Goal: Information Seeking & Learning: Learn about a topic

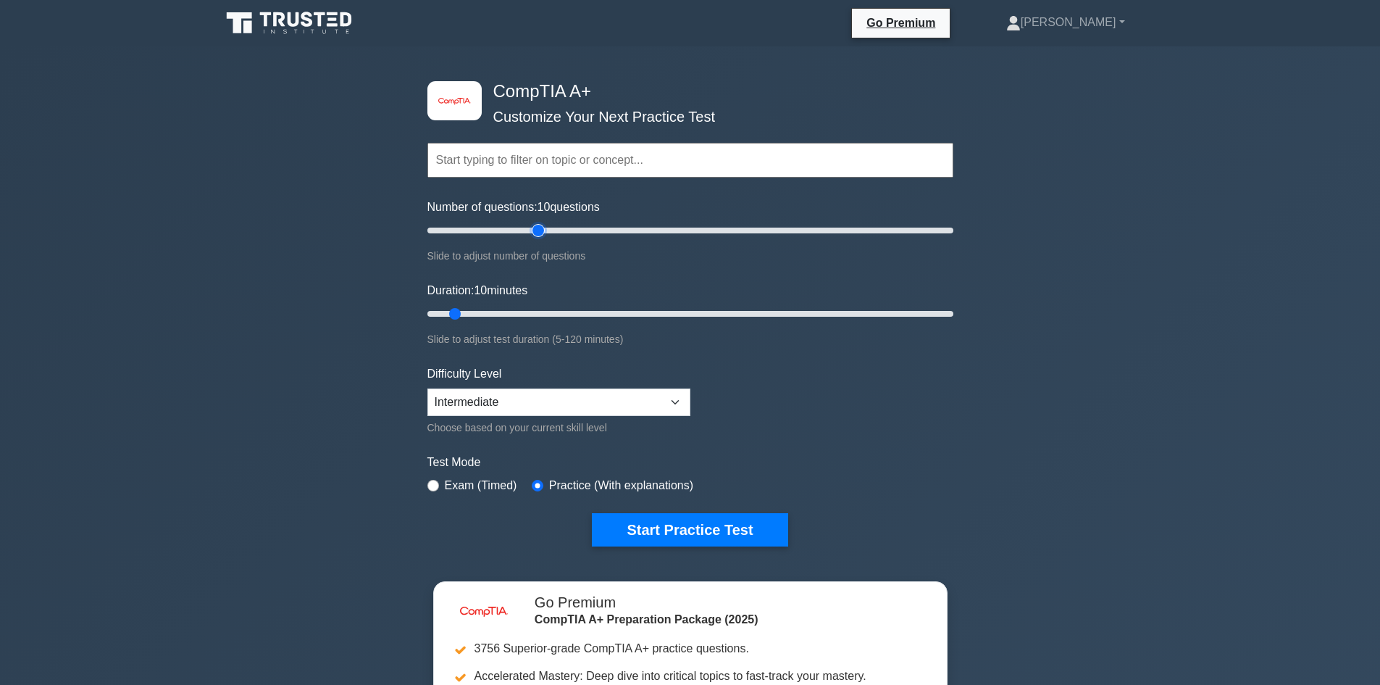
click at [545, 231] on input "Number of questions: 10 questions" at bounding box center [690, 230] width 526 height 17
drag, startPoint x: 510, startPoint y: 225, endPoint x: 501, endPoint y: 232, distance: 10.9
click at [501, 232] on div "Number of questions: 45 questions Slide to adjust number of questions" at bounding box center [690, 232] width 526 height 66
type input "30"
click at [501, 232] on input "Number of questions: 30 questions" at bounding box center [690, 230] width 526 height 17
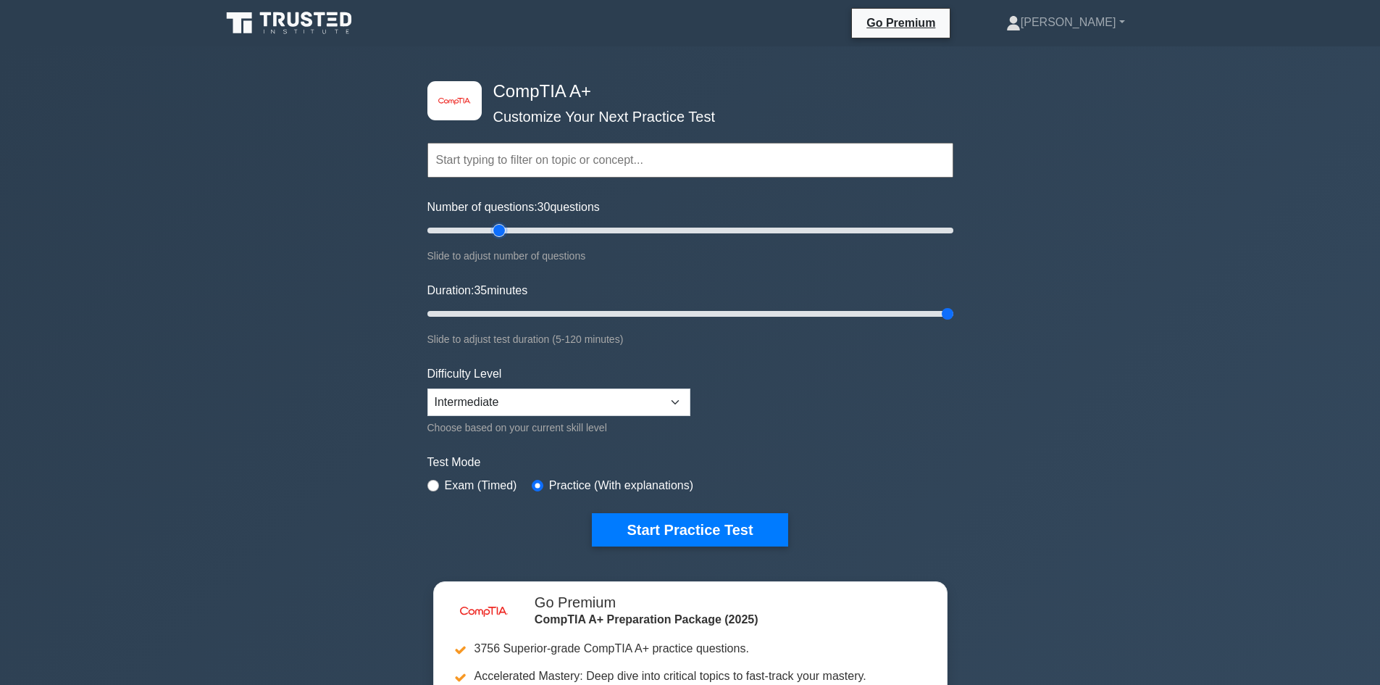
drag, startPoint x: 561, startPoint y: 312, endPoint x: 1390, endPoint y: 371, distance: 831.7
type input "120"
click at [954, 322] on input "Duration: 35 minutes" at bounding box center [690, 313] width 526 height 17
click at [756, 530] on button "Start Practice Test" at bounding box center [690, 529] width 196 height 33
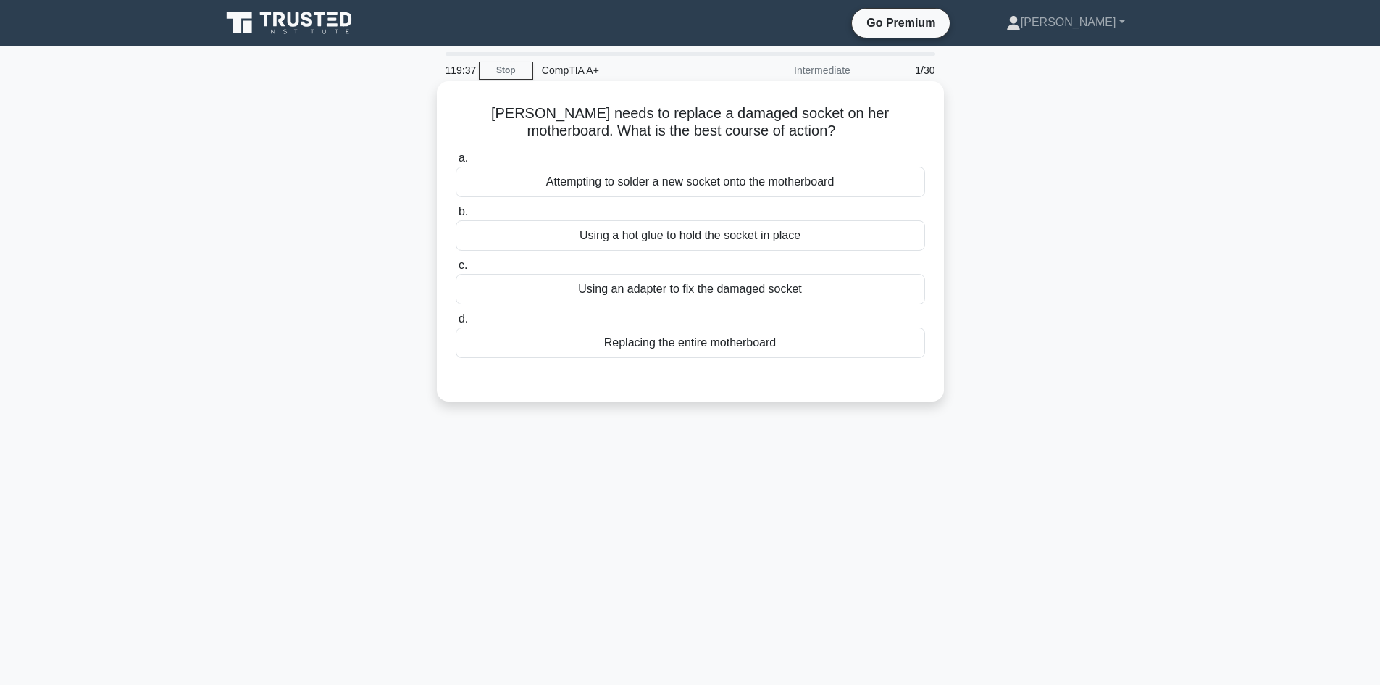
click at [850, 188] on div "Attempting to solder a new socket onto the motherboard" at bounding box center [691, 182] width 470 height 30
click at [456, 163] on input "a. Attempting to solder a new socket onto the motherboard" at bounding box center [456, 158] width 0 height 9
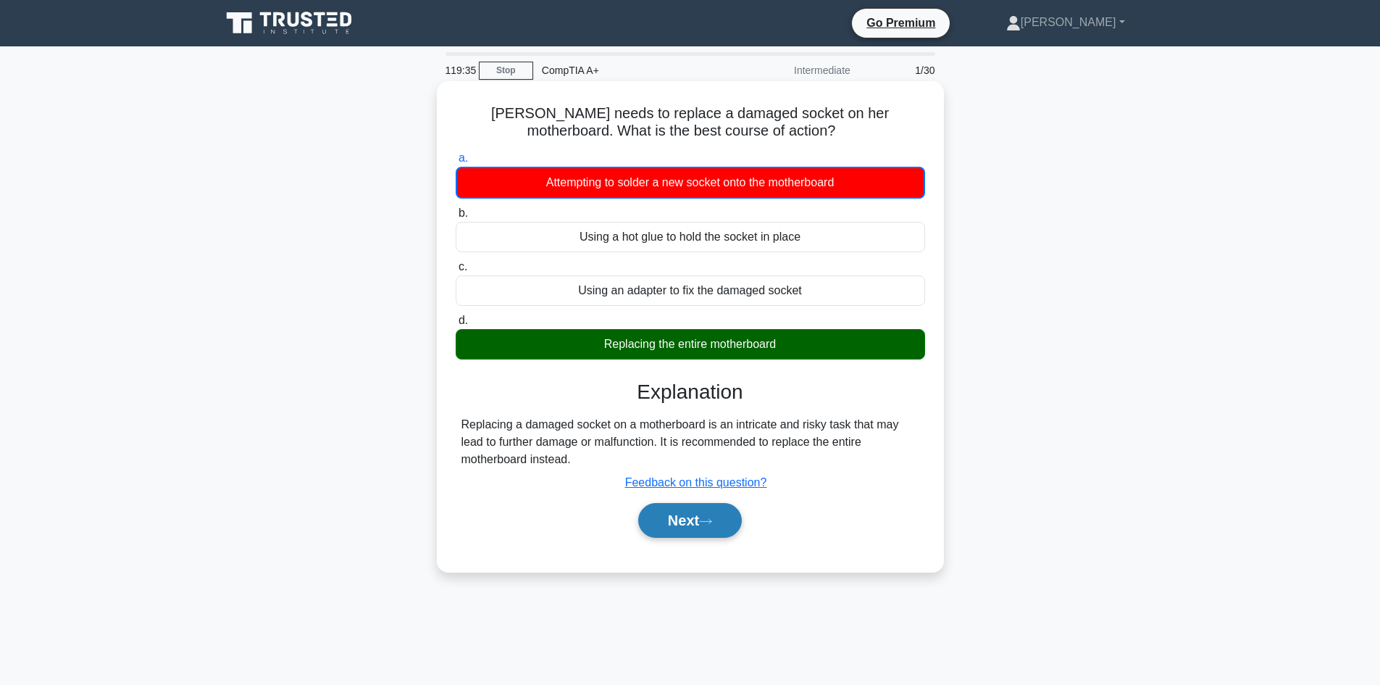
click at [690, 522] on button "Next" at bounding box center [690, 520] width 104 height 35
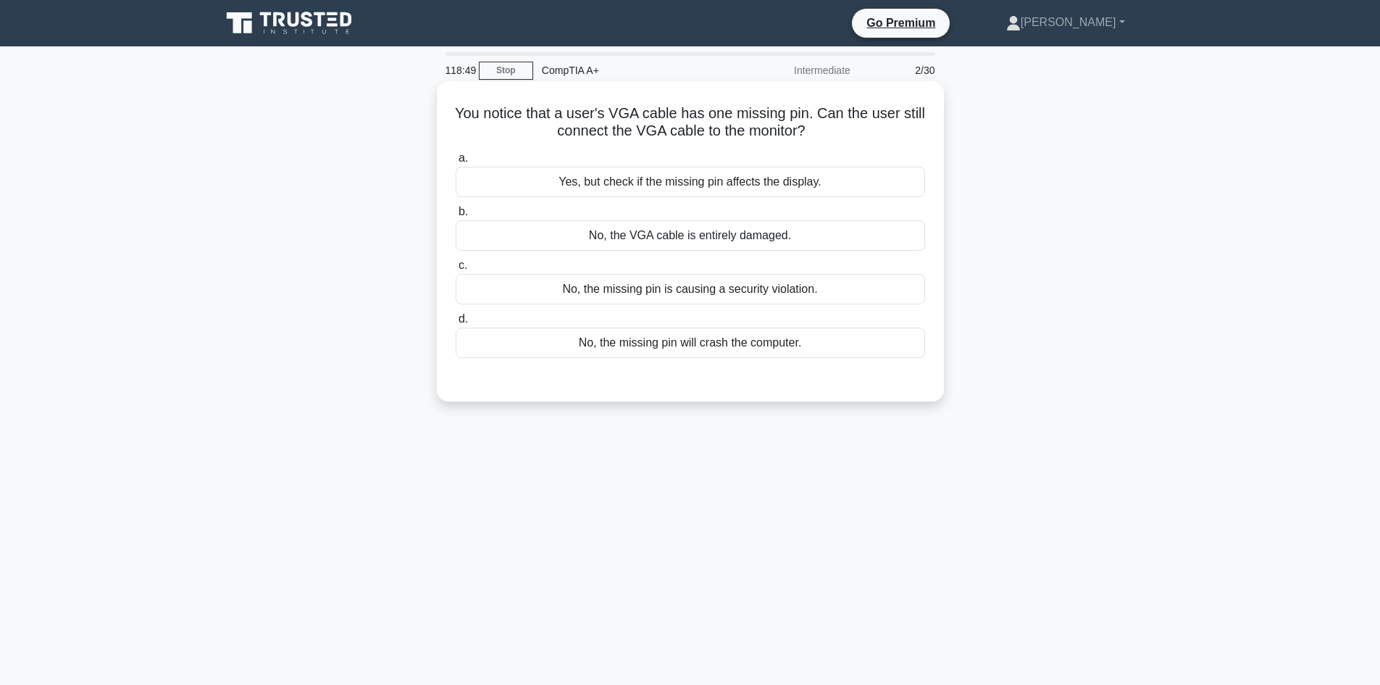
click at [831, 299] on div "No, the missing pin is causing a security violation." at bounding box center [691, 289] width 470 height 30
click at [456, 270] on input "c. No, the missing pin is causing a security violation." at bounding box center [456, 265] width 0 height 9
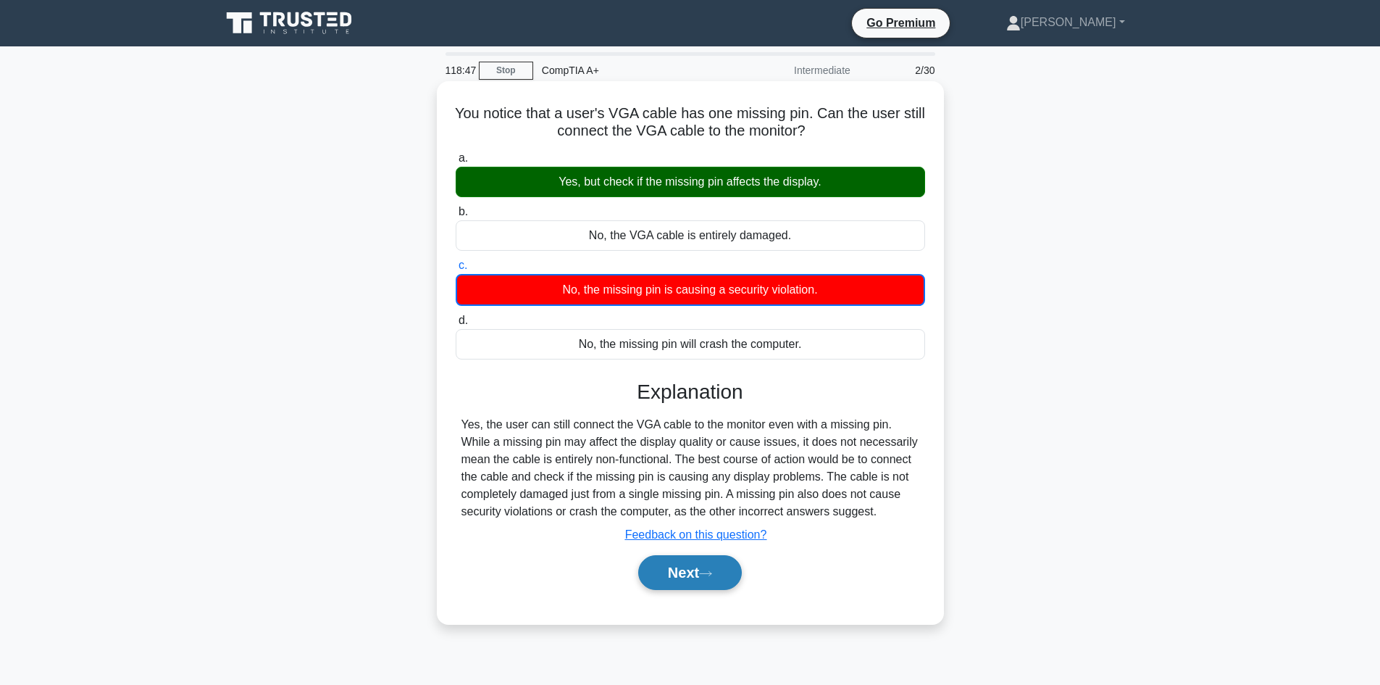
click at [680, 569] on button "Next" at bounding box center [690, 572] width 104 height 35
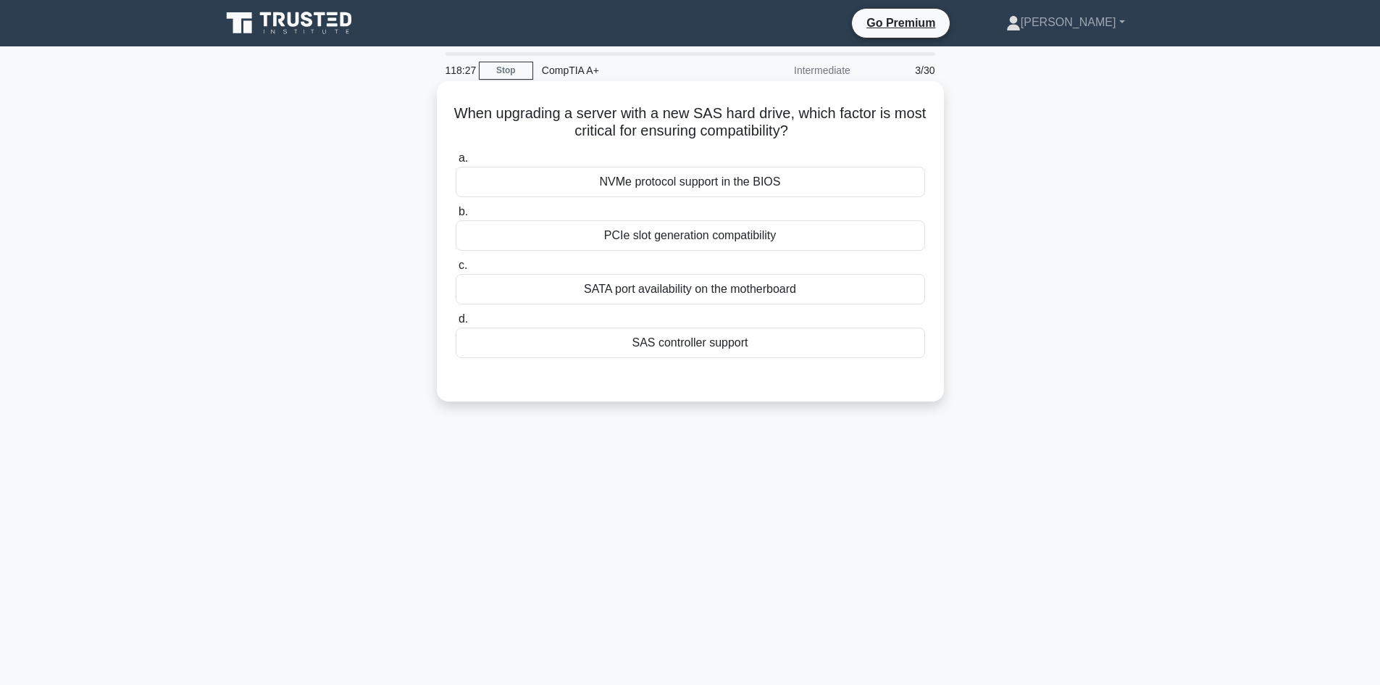
click at [652, 294] on div "SATA port availability on the motherboard" at bounding box center [691, 289] width 470 height 30
click at [456, 270] on input "c. SATA port availability on the motherboard" at bounding box center [456, 265] width 0 height 9
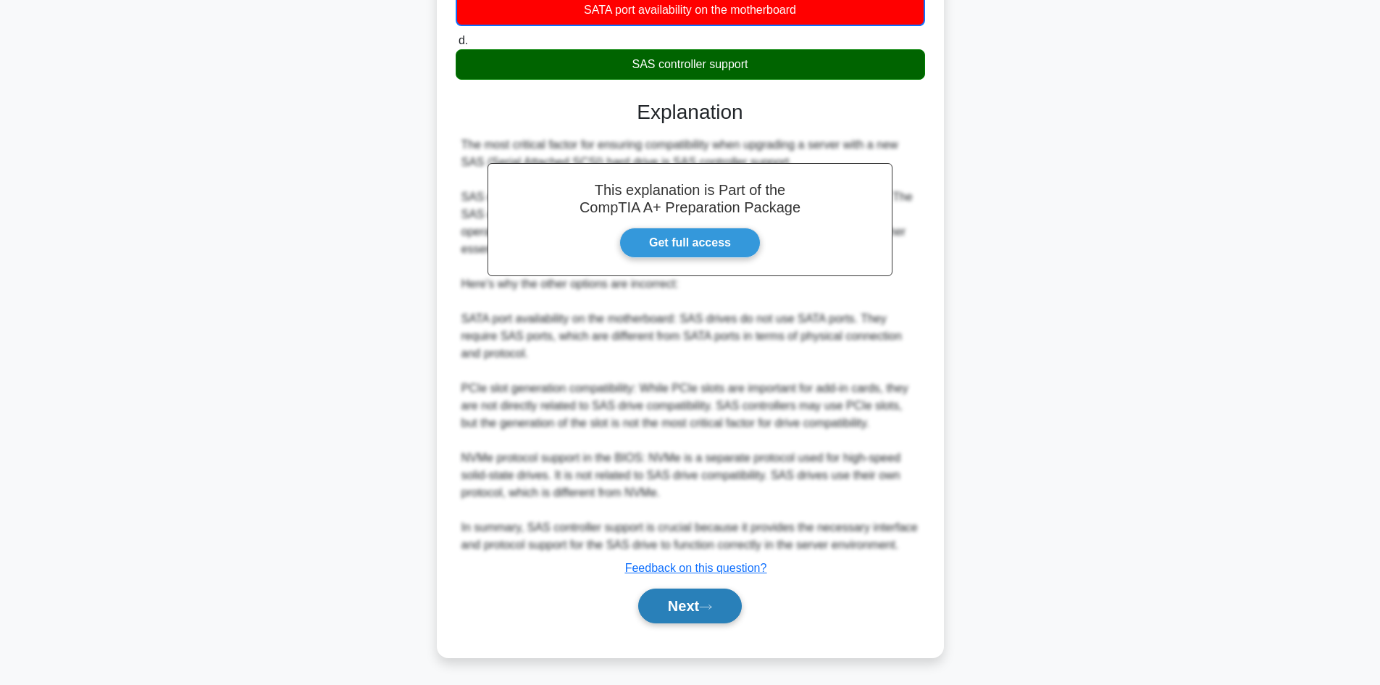
click at [683, 605] on button "Next" at bounding box center [690, 605] width 104 height 35
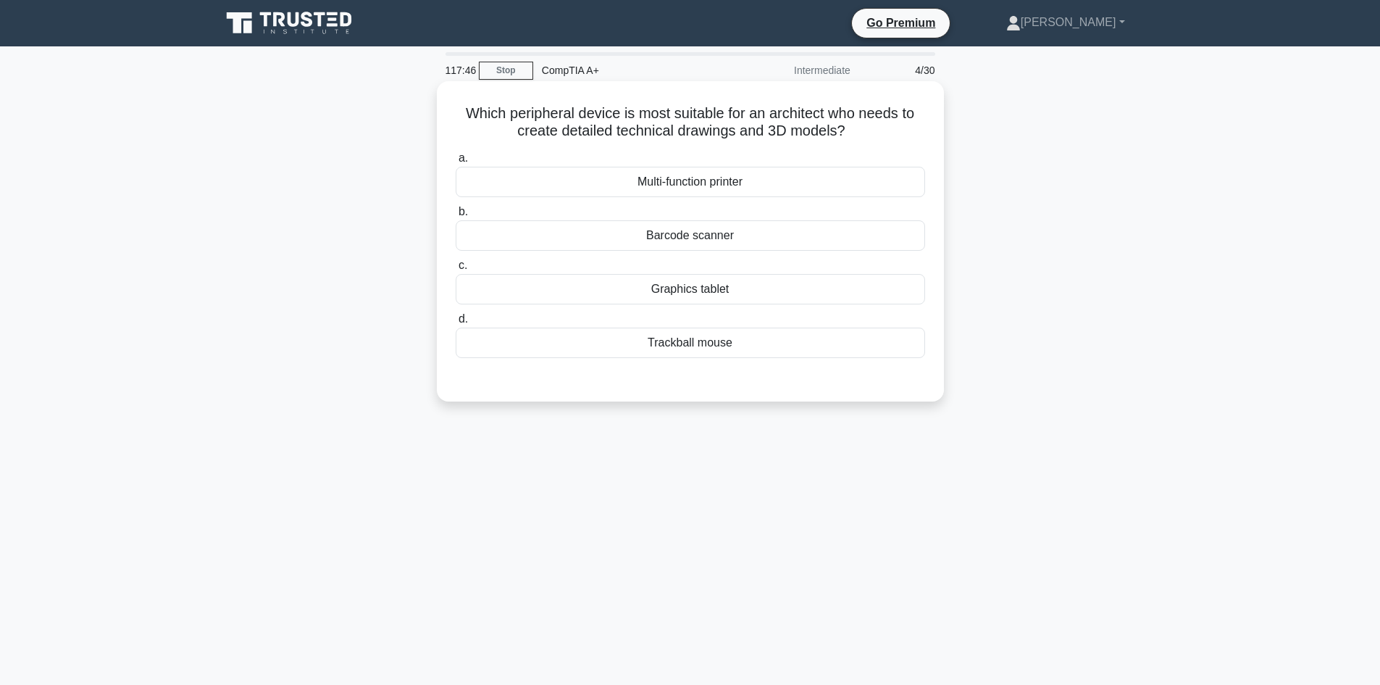
click at [652, 177] on div "Multi-function printer" at bounding box center [691, 182] width 470 height 30
click at [456, 163] on input "a. Multi-function printer" at bounding box center [456, 158] width 0 height 9
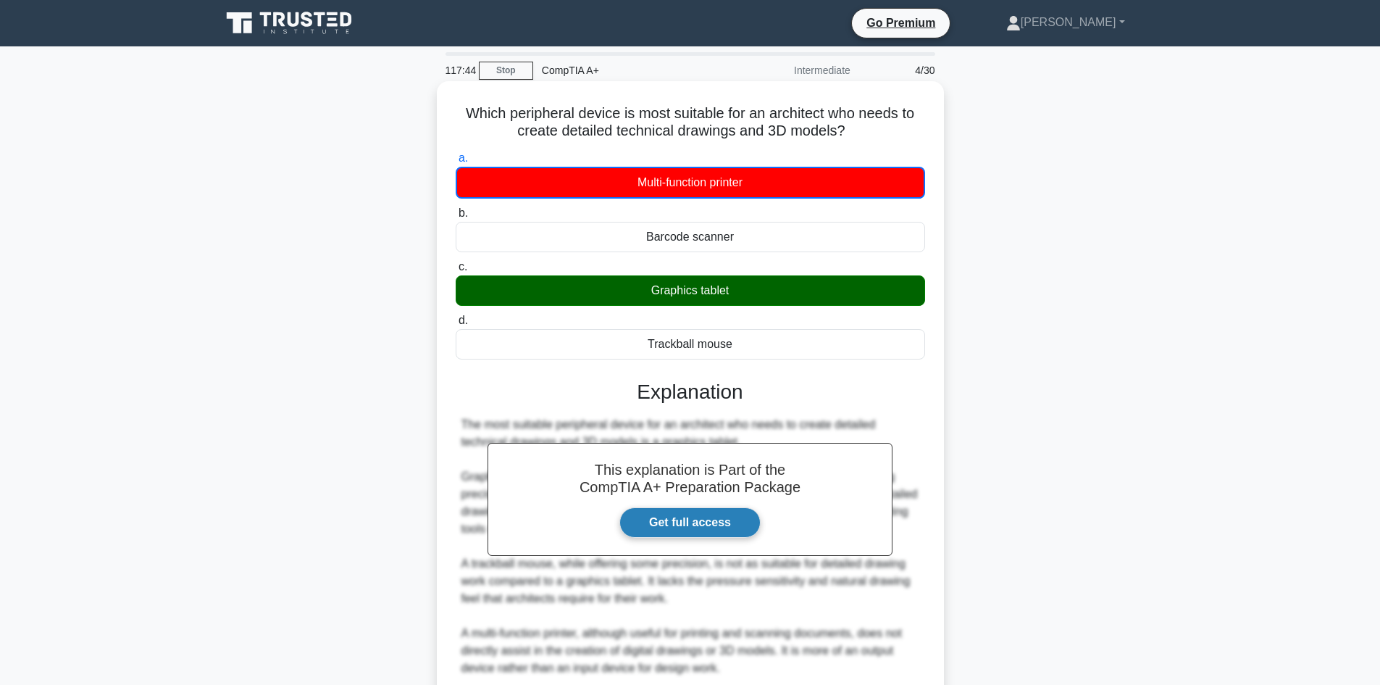
scroll to position [193, 0]
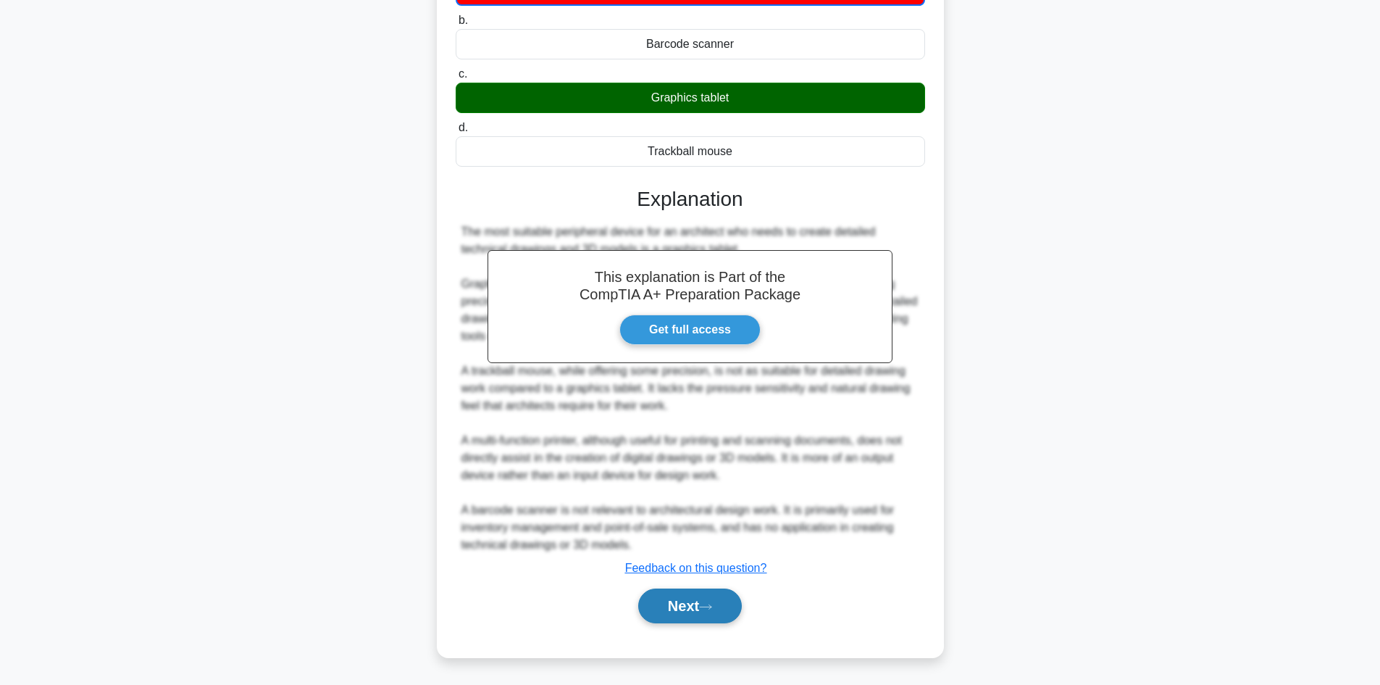
click at [677, 610] on button "Next" at bounding box center [690, 605] width 104 height 35
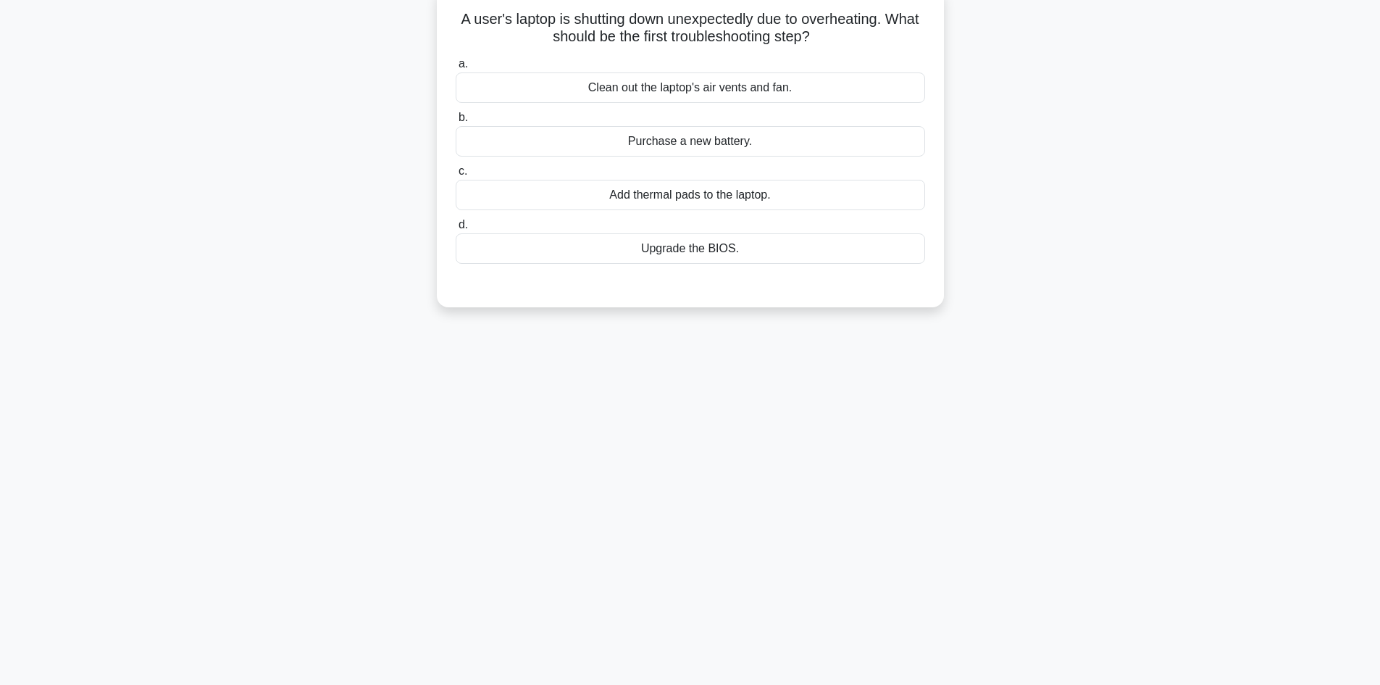
scroll to position [0, 0]
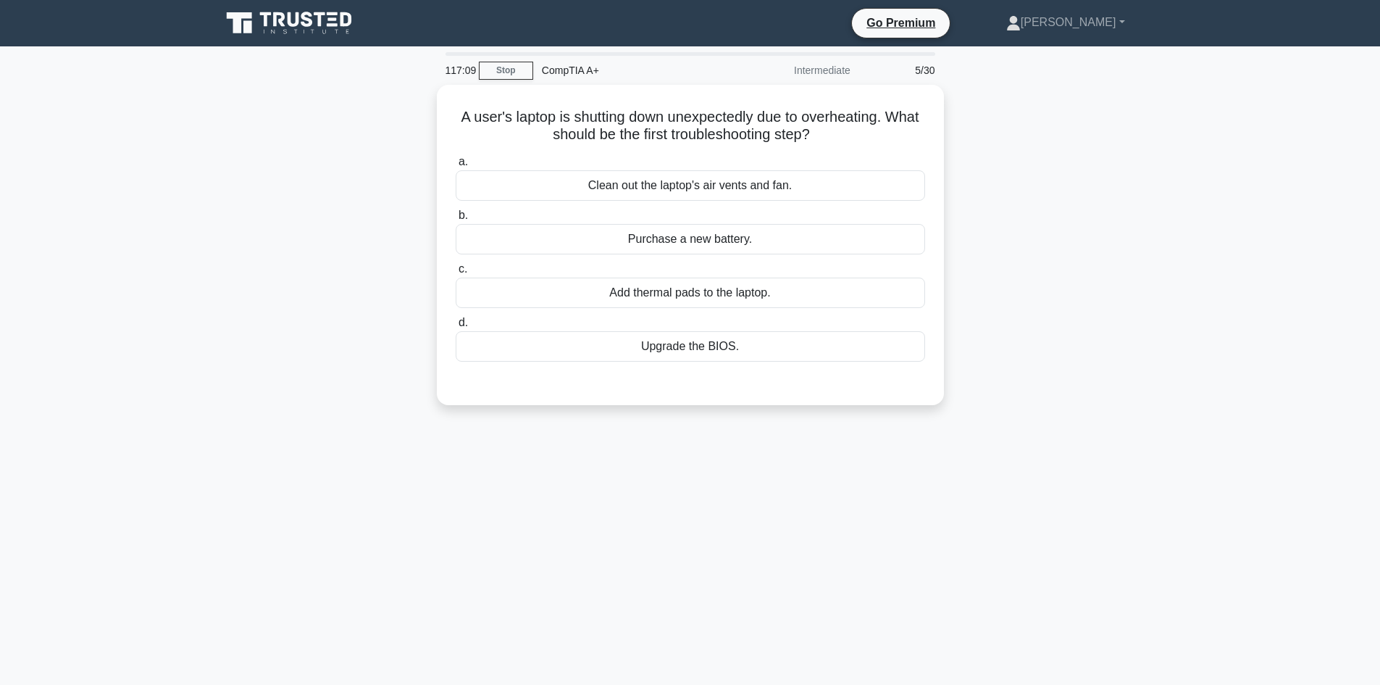
drag, startPoint x: 706, startPoint y: 197, endPoint x: 1043, endPoint y: 335, distance: 364.0
click at [1043, 335] on div "A user's laptop is shutting down unexpectedly due to overheating. What should b…" at bounding box center [690, 254] width 956 height 338
click at [1050, 332] on div "A user's laptop is shutting down unexpectedly due to overheating. What should b…" at bounding box center [690, 254] width 956 height 338
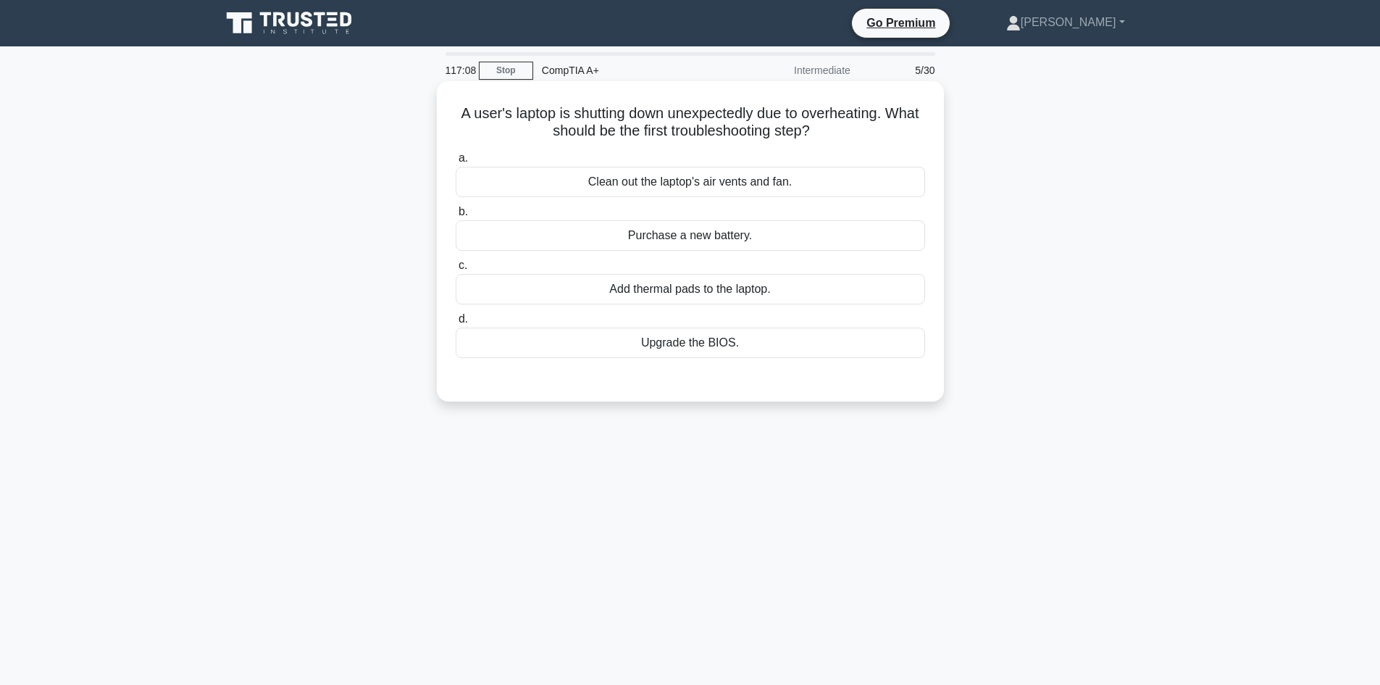
click at [839, 291] on div "Add thermal pads to the laptop." at bounding box center [691, 289] width 470 height 30
click at [456, 270] on input "c. Add thermal pads to the laptop." at bounding box center [456, 265] width 0 height 9
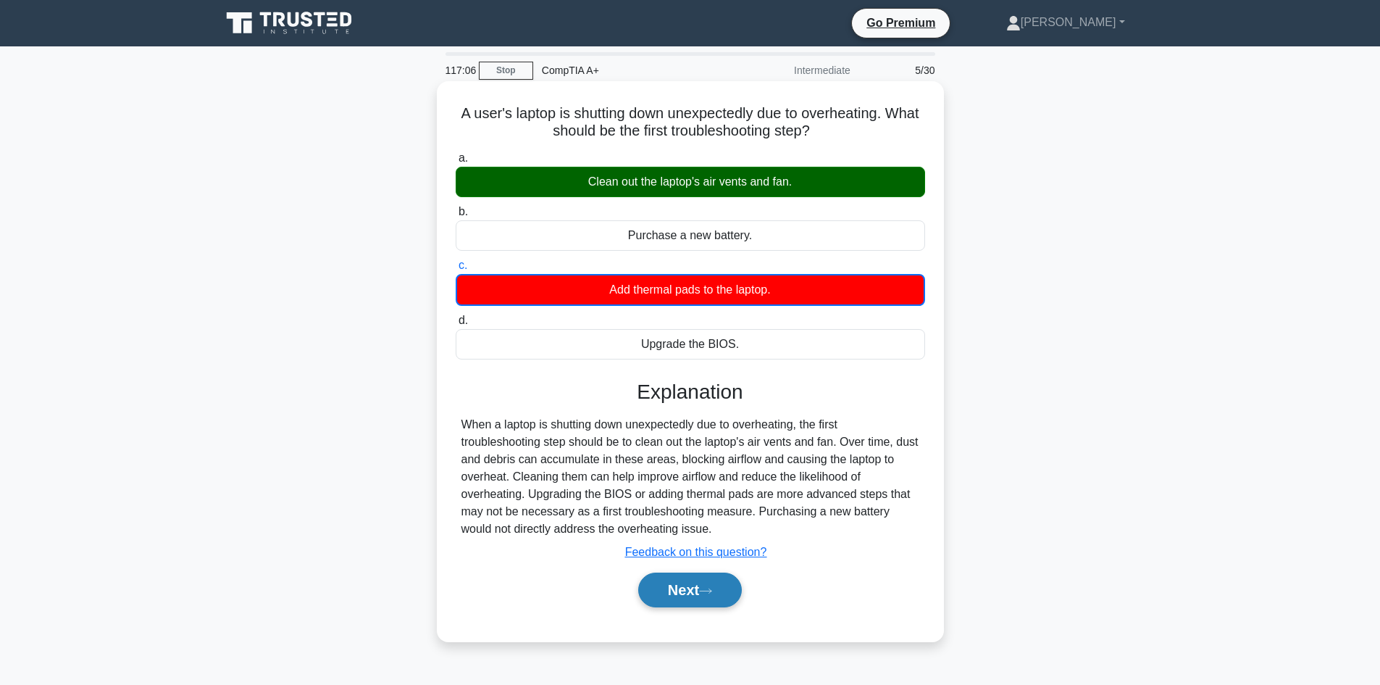
click at [729, 605] on button "Next" at bounding box center [690, 589] width 104 height 35
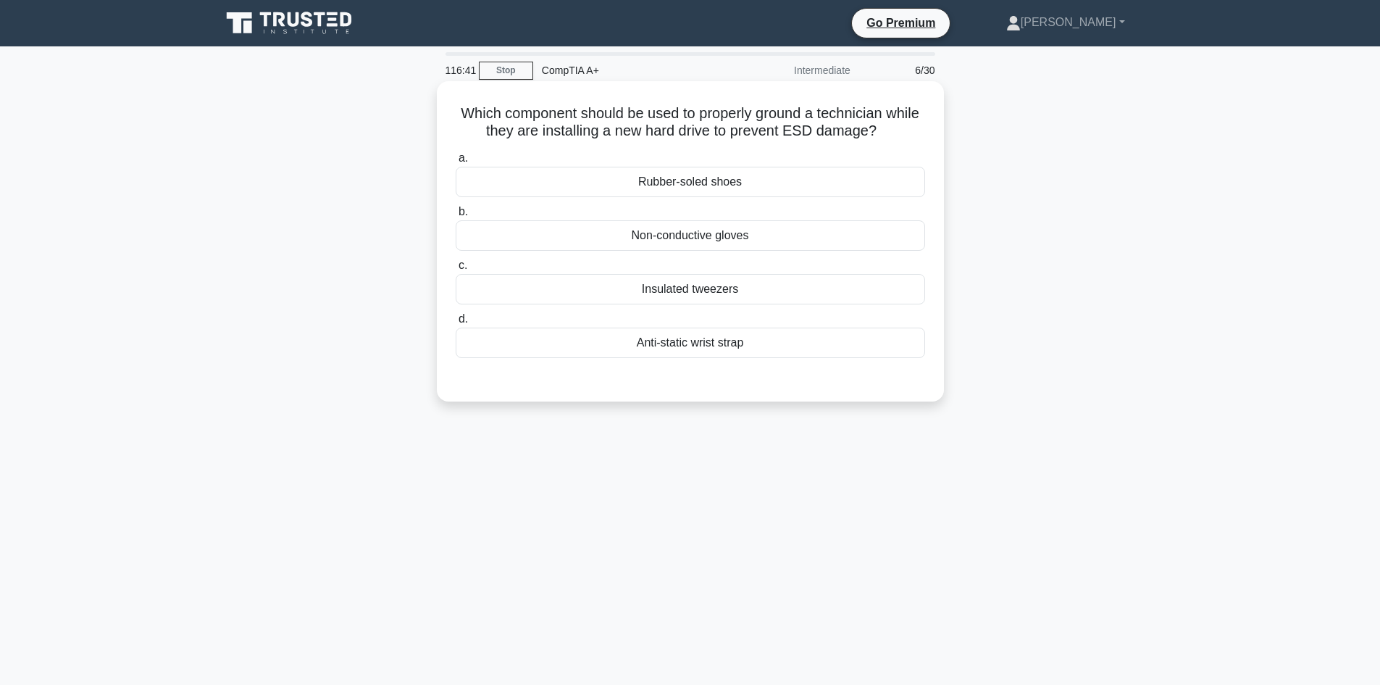
click at [767, 164] on label "a. Rubber-soled shoes" at bounding box center [691, 173] width 470 height 48
click at [456, 163] on input "a. Rubber-soled shoes" at bounding box center [456, 158] width 0 height 9
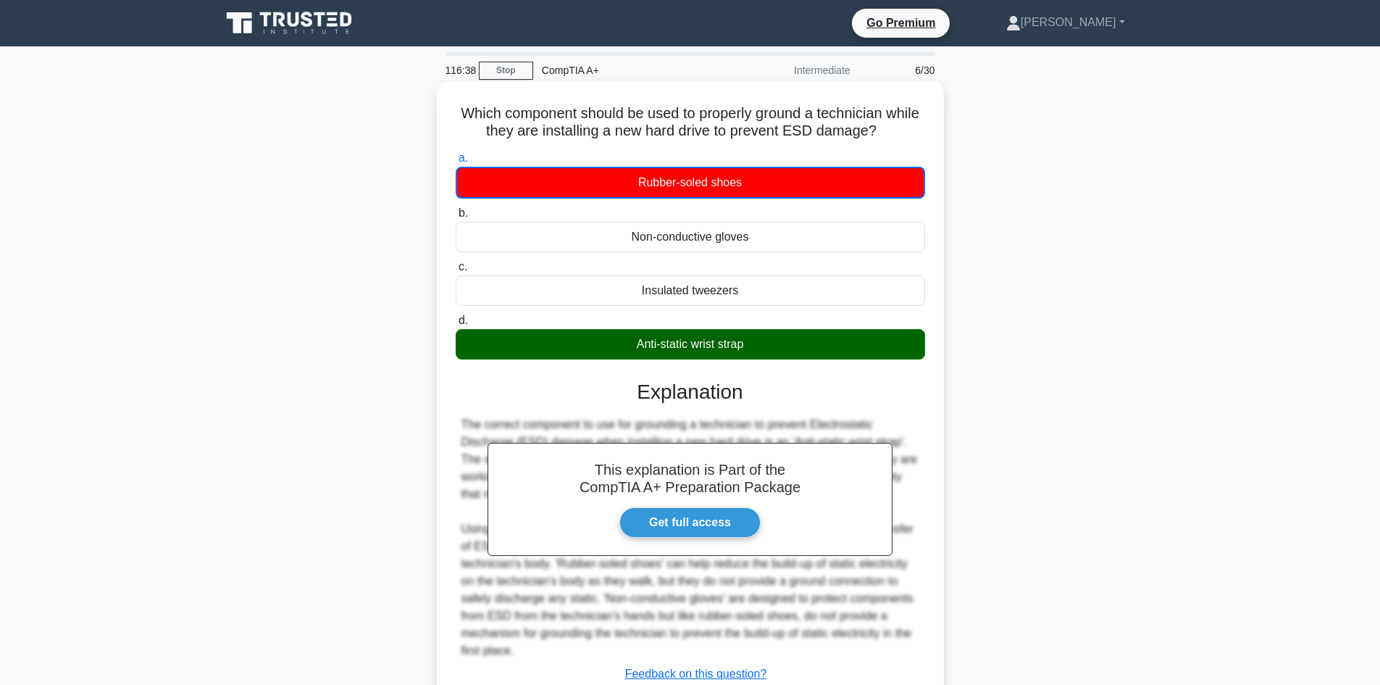
scroll to position [107, 0]
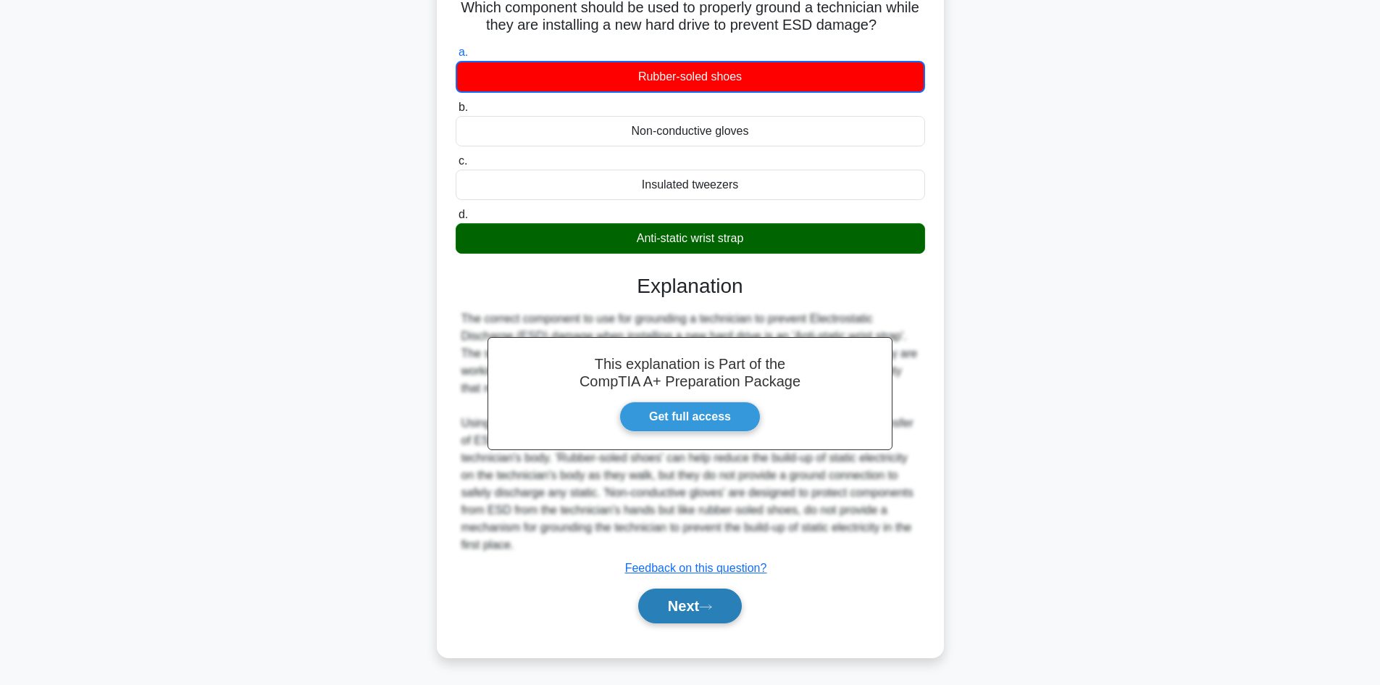
click at [717, 600] on button "Next" at bounding box center [690, 605] width 104 height 35
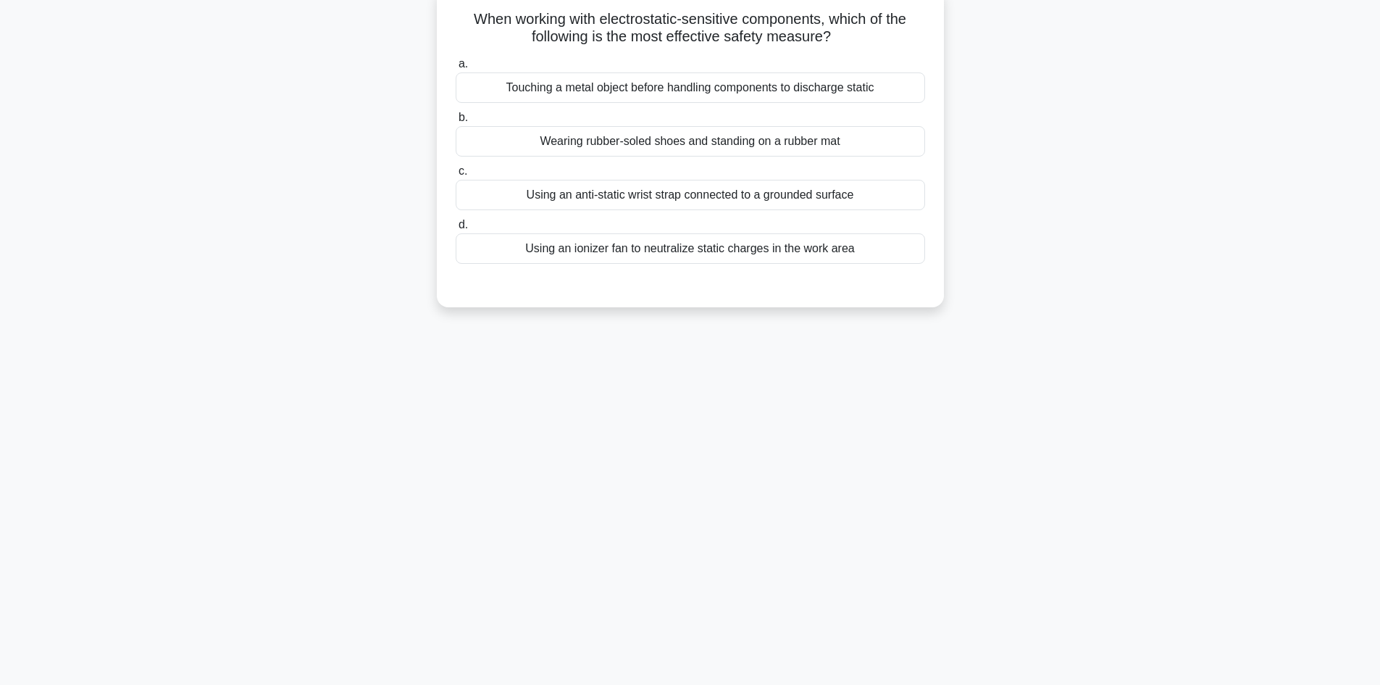
scroll to position [0, 0]
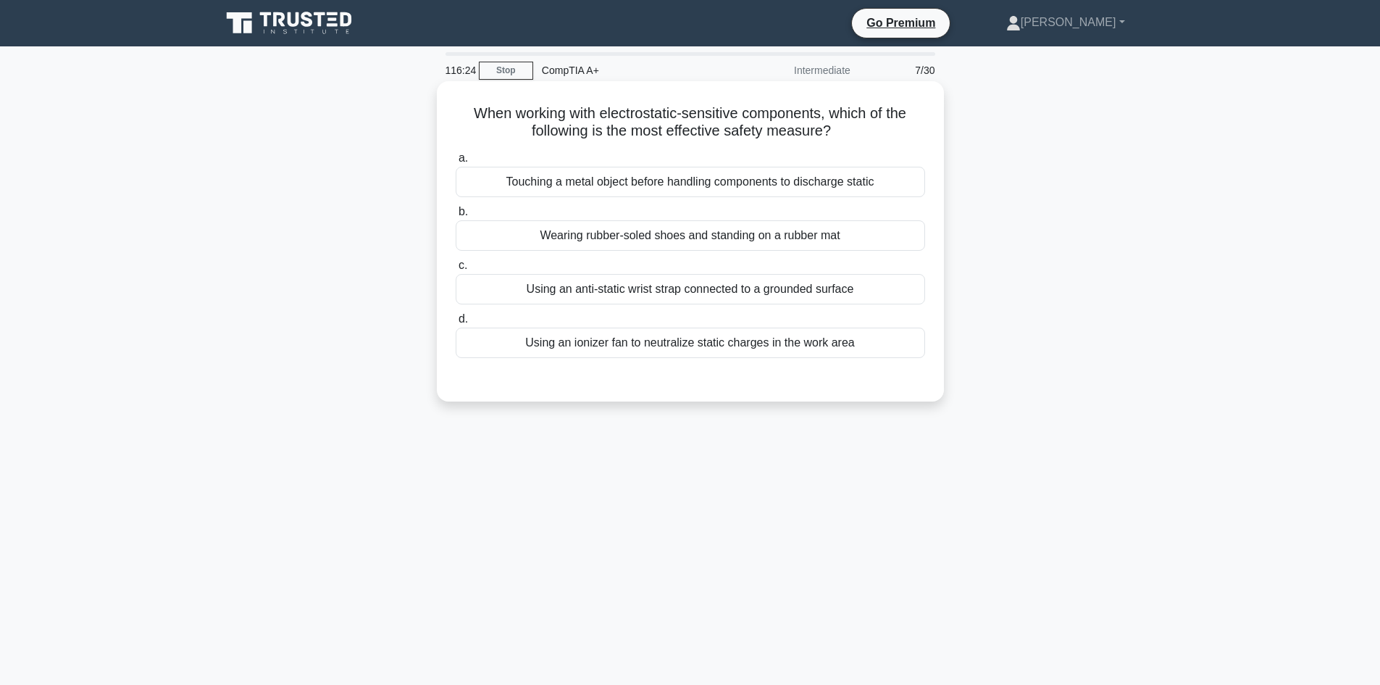
click at [805, 239] on div "Wearing rubber-soled shoes and standing on a rubber mat" at bounding box center [691, 235] width 470 height 30
click at [456, 217] on input "b. Wearing rubber-soled shoes and standing on a rubber mat" at bounding box center [456, 211] width 0 height 9
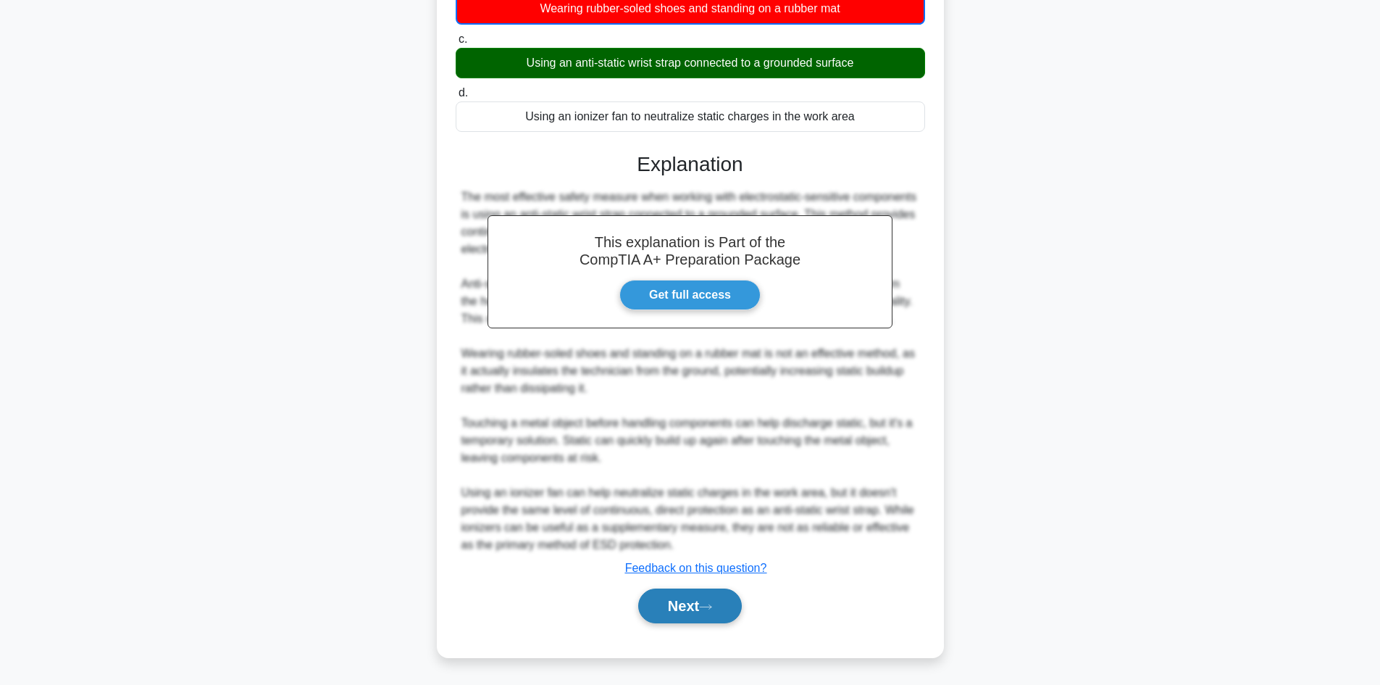
click at [660, 597] on button "Next" at bounding box center [690, 605] width 104 height 35
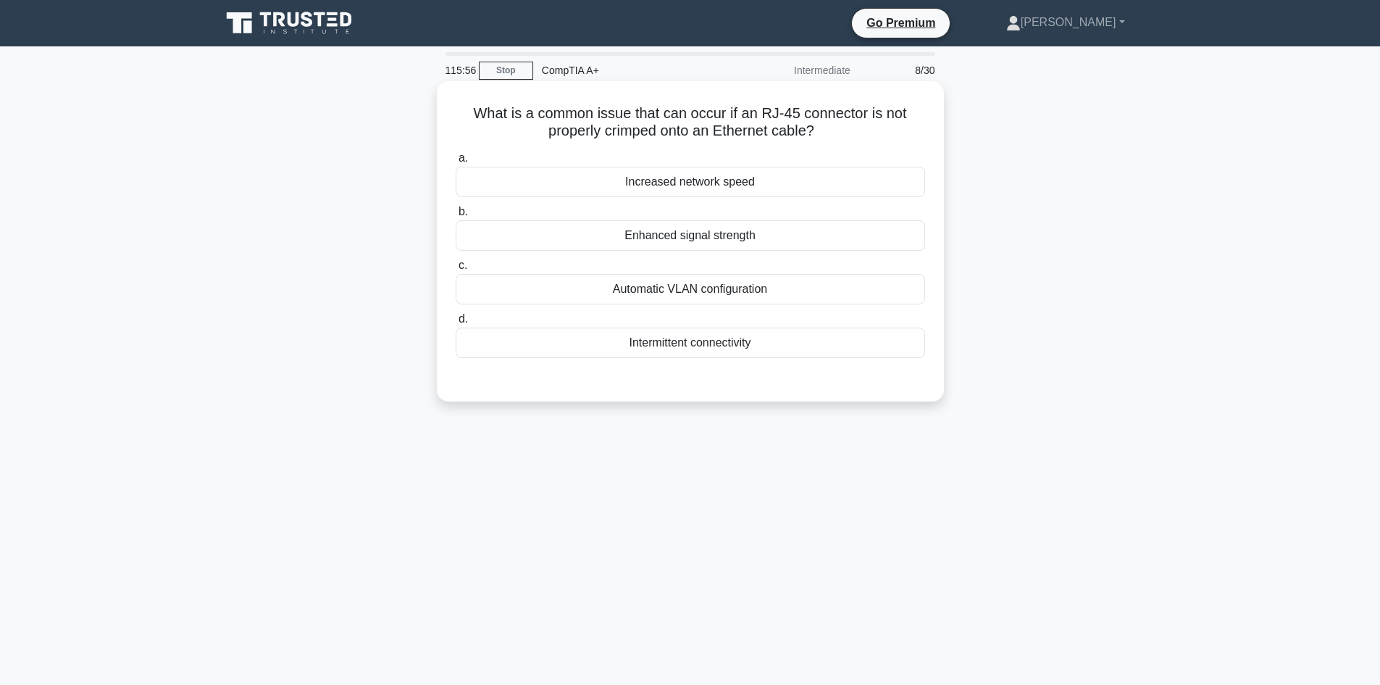
click at [764, 343] on div "Intermittent connectivity" at bounding box center [691, 343] width 470 height 30
click at [456, 324] on input "d. Intermittent connectivity" at bounding box center [456, 318] width 0 height 9
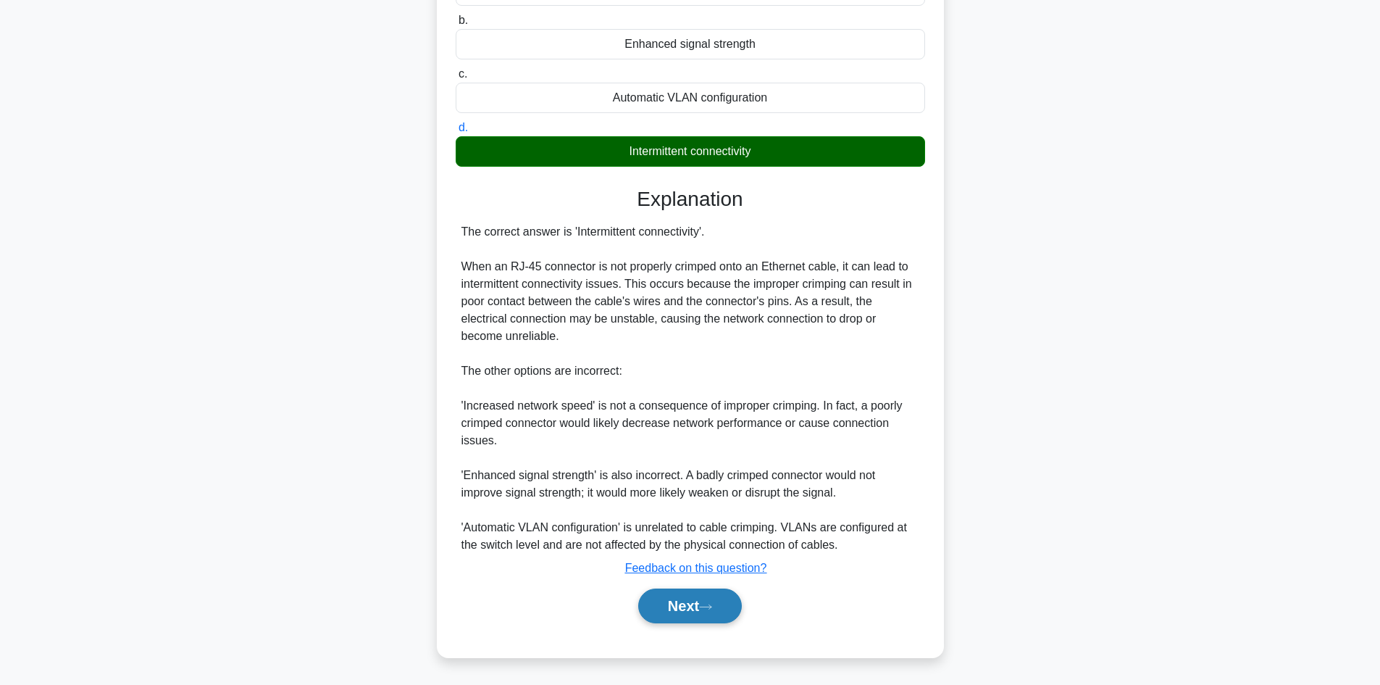
click at [698, 603] on button "Next" at bounding box center [690, 605] width 104 height 35
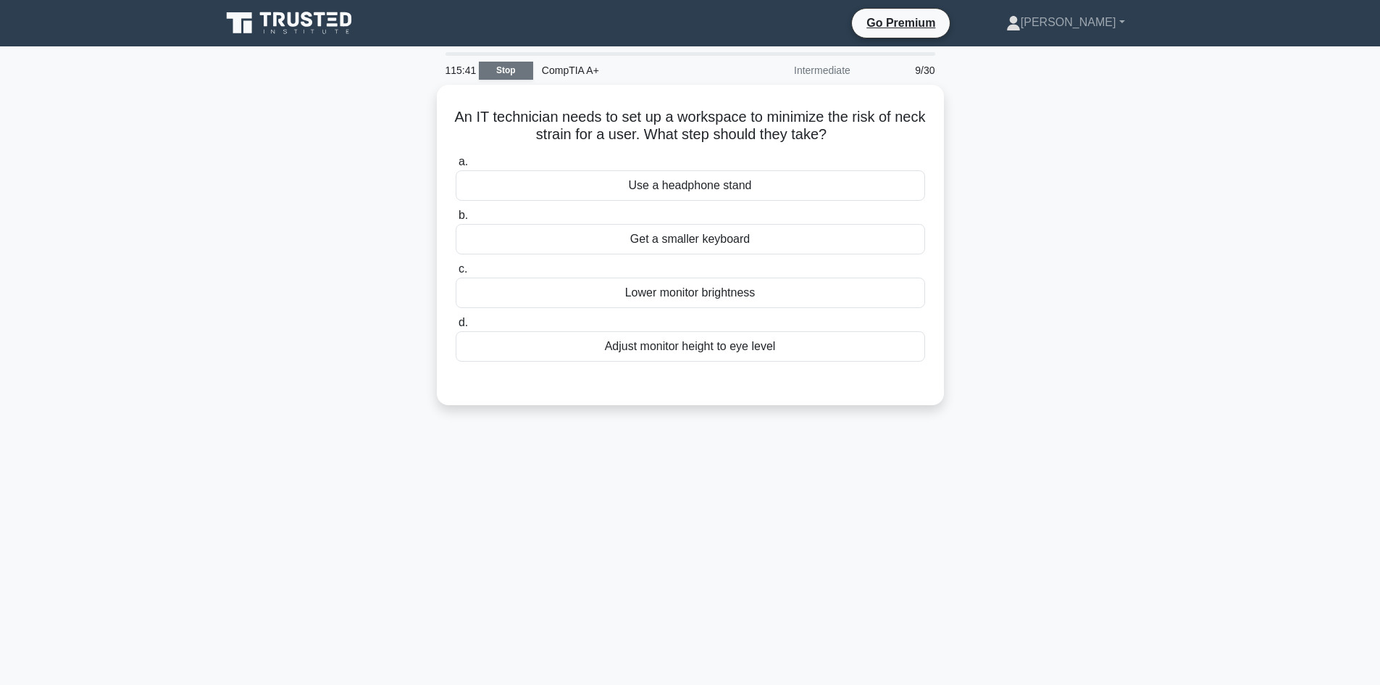
click at [504, 78] on link "Stop" at bounding box center [506, 71] width 54 height 18
